Goal: Task Accomplishment & Management: Complete application form

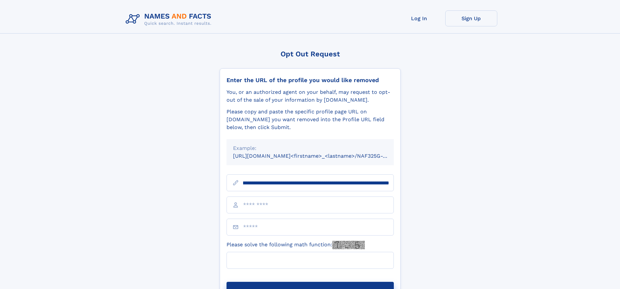
scroll to position [0, 77]
type input "**********"
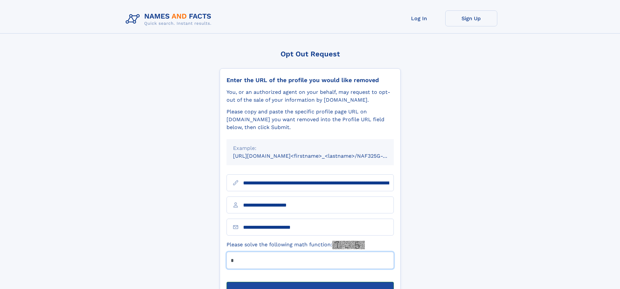
type input "*"
click at [310, 281] on button "Submit Opt Out Request" at bounding box center [309, 291] width 167 height 21
